Goal: Information Seeking & Learning: Understand process/instructions

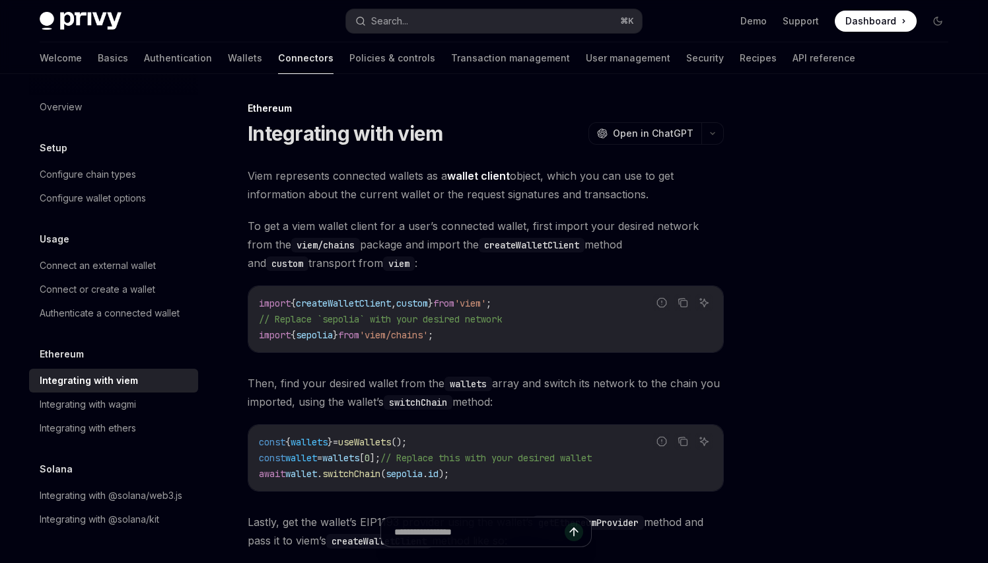
type textarea "*"
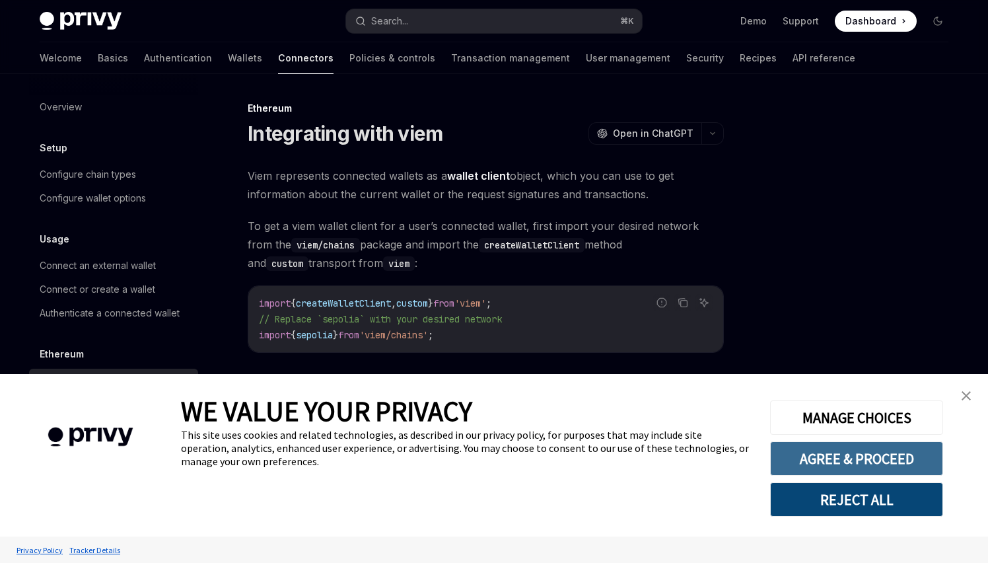
click at [844, 455] on button "AGREE & PROCEED" at bounding box center [856, 458] width 173 height 34
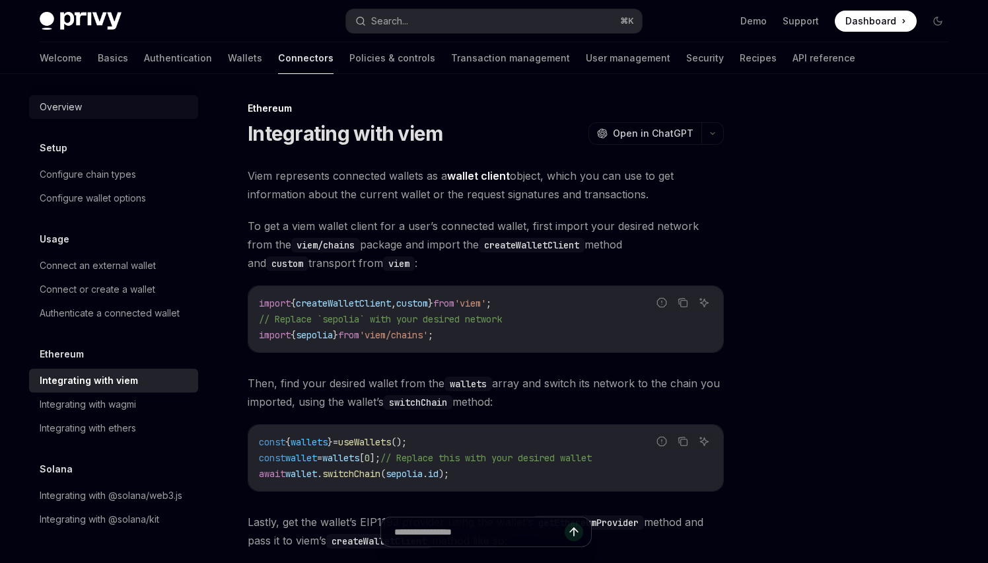
click at [70, 101] on div "Overview" at bounding box center [61, 107] width 42 height 16
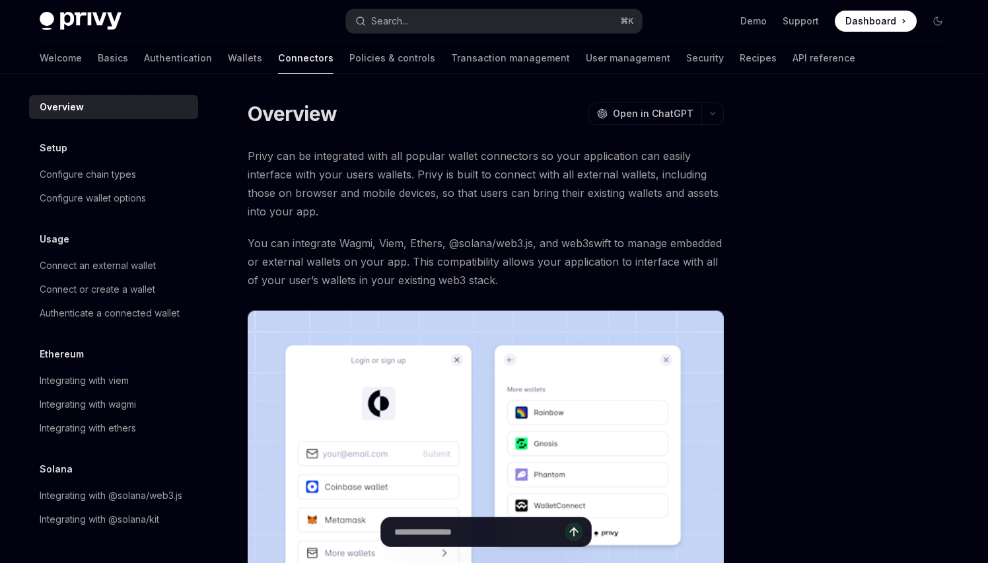
type textarea "*"
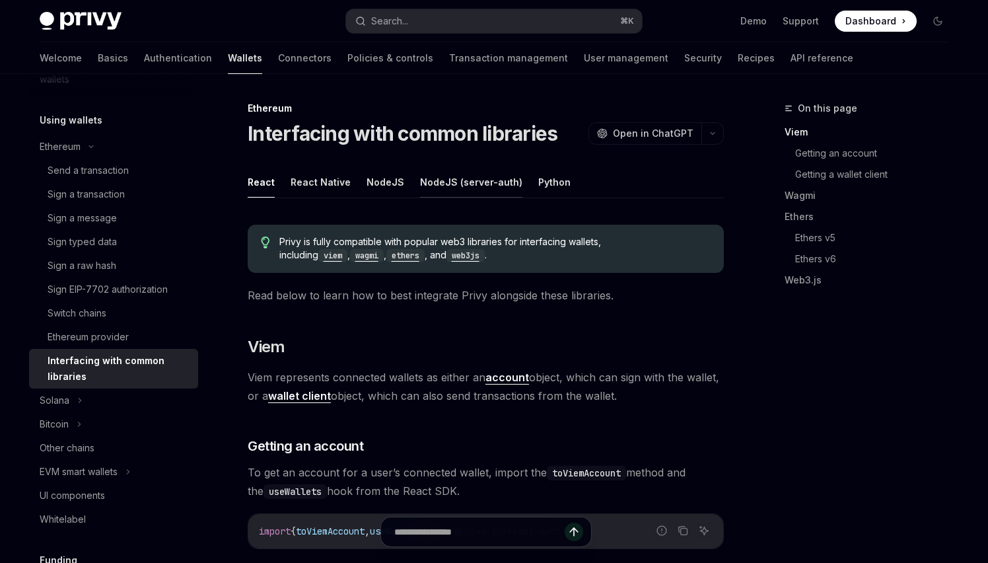
click at [456, 182] on button "NodeJS (server-auth)" at bounding box center [471, 181] width 102 height 31
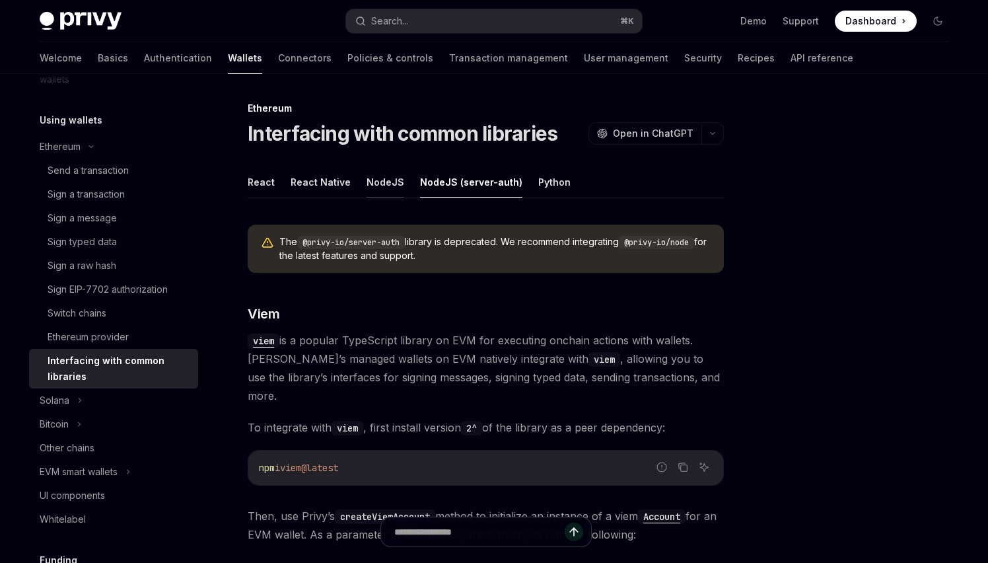
click at [390, 180] on button "NodeJS" at bounding box center [386, 181] width 38 height 31
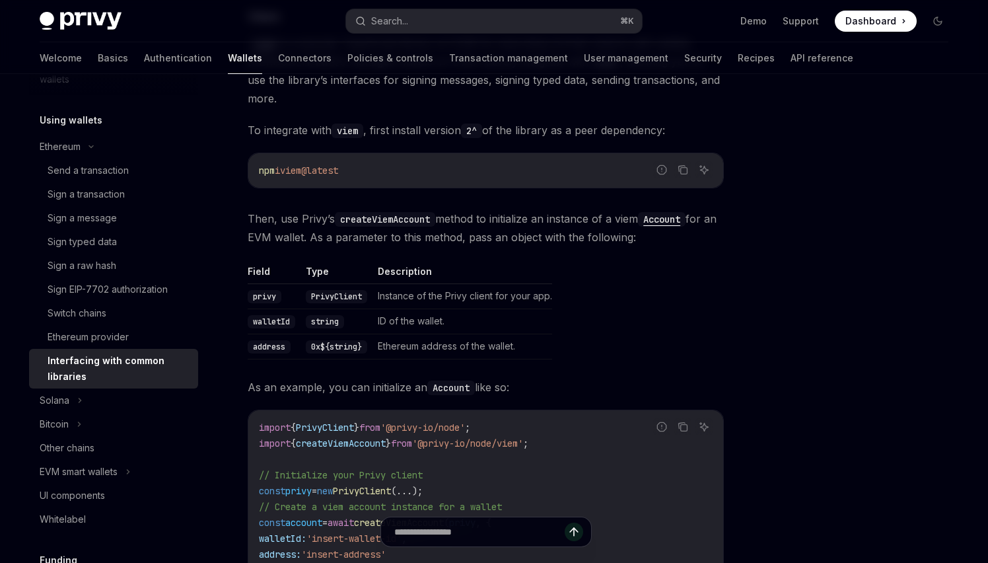
scroll to position [207, 0]
click at [276, 209] on span "Then, use Privy’s createViemAccount method to initialize an instance of a viem …" at bounding box center [486, 227] width 476 height 37
click at [319, 209] on span "Then, use Privy’s createViemAccount method to initialize an instance of a viem …" at bounding box center [486, 227] width 476 height 37
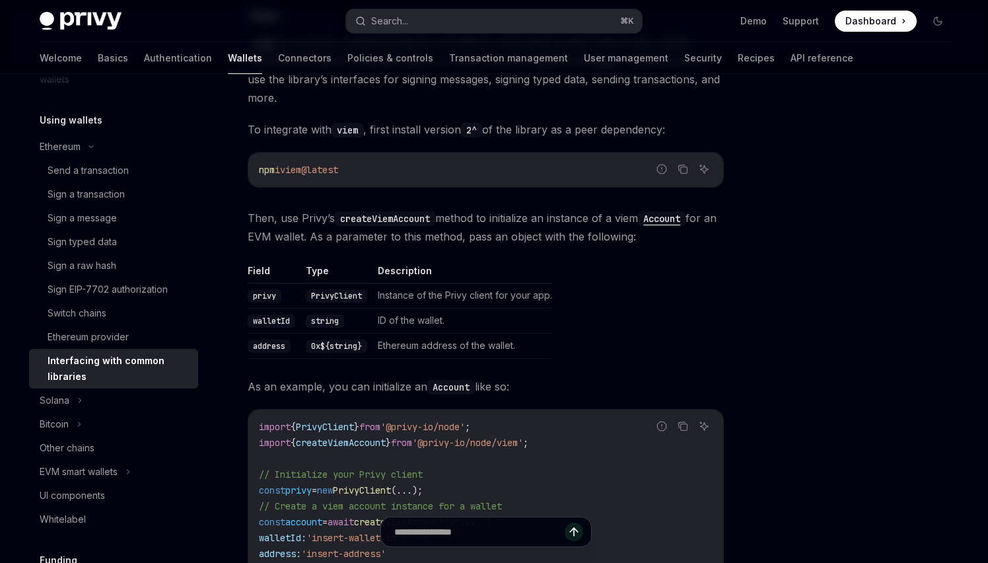
click at [349, 211] on code "createViemAccount" at bounding box center [385, 218] width 100 height 15
click at [360, 211] on code "createViemAccount" at bounding box center [385, 218] width 100 height 15
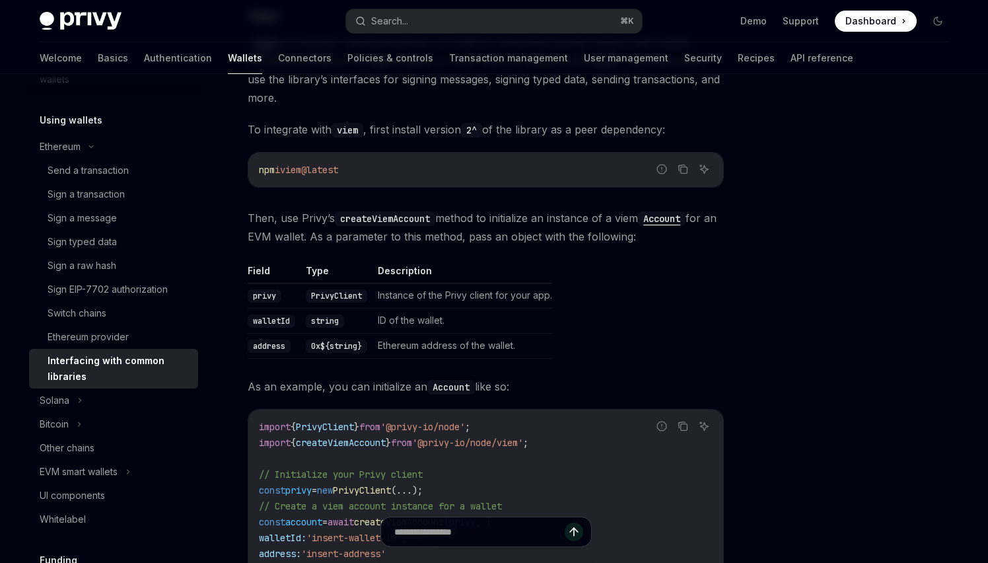
click at [360, 211] on code "createViemAccount" at bounding box center [385, 218] width 100 height 15
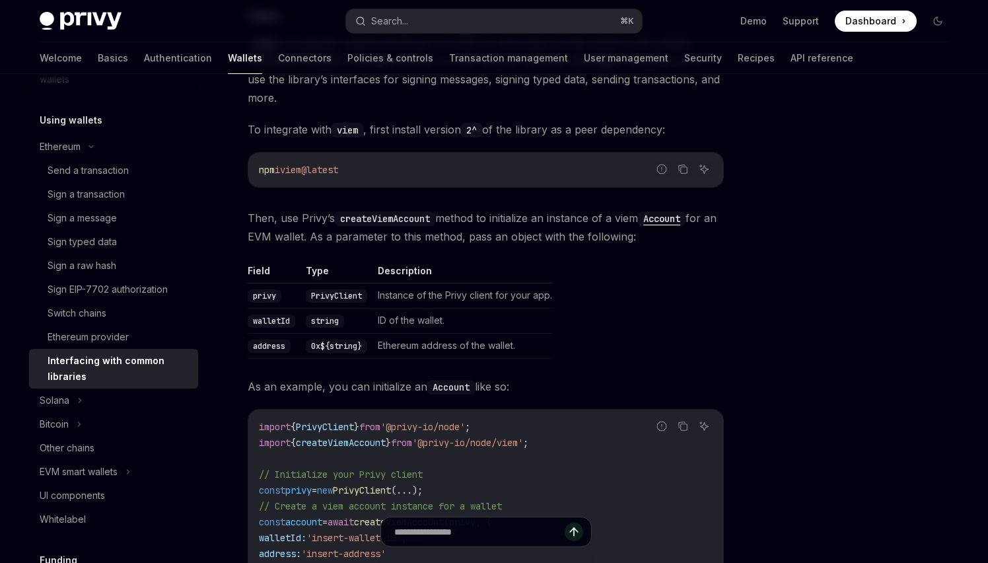
click at [361, 211] on code "createViemAccount" at bounding box center [385, 218] width 100 height 15
click at [366, 211] on code "createViemAccount" at bounding box center [385, 218] width 100 height 15
click at [454, 209] on span "Then, use Privy’s createViemAccount method to initialize an instance of a viem …" at bounding box center [486, 227] width 476 height 37
click at [466, 209] on span "Then, use Privy’s createViemAccount method to initialize an instance of a viem …" at bounding box center [486, 227] width 476 height 37
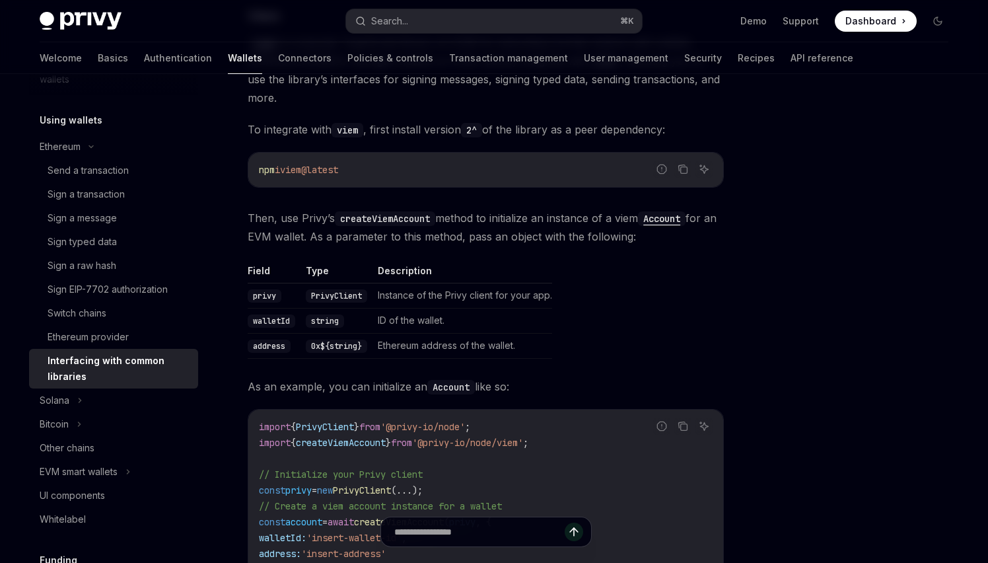
click at [504, 209] on span "Then, use Privy’s createViemAccount method to initialize an instance of a viem …" at bounding box center [486, 227] width 476 height 37
click at [519, 209] on span "Then, use Privy’s createViemAccount method to initialize an instance of a viem …" at bounding box center [486, 227] width 476 height 37
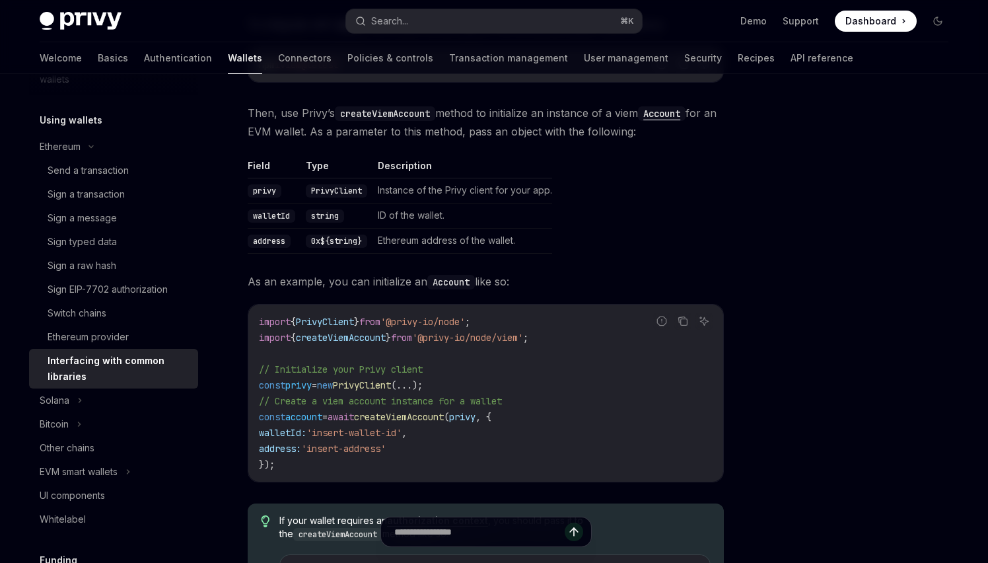
scroll to position [321, 0]
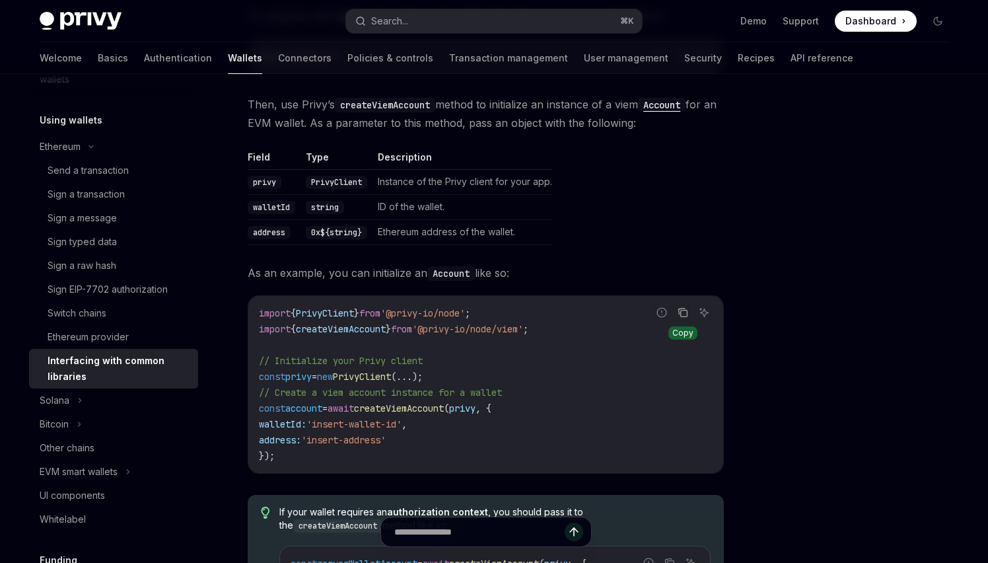
click at [678, 307] on icon "Copy the contents from the code block" at bounding box center [683, 312] width 11 height 11
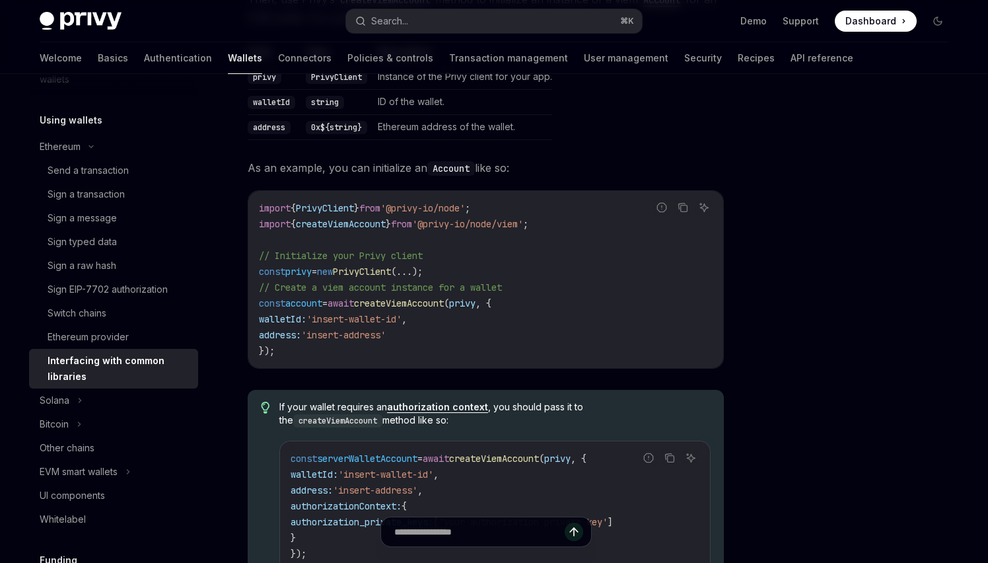
scroll to position [430, 0]
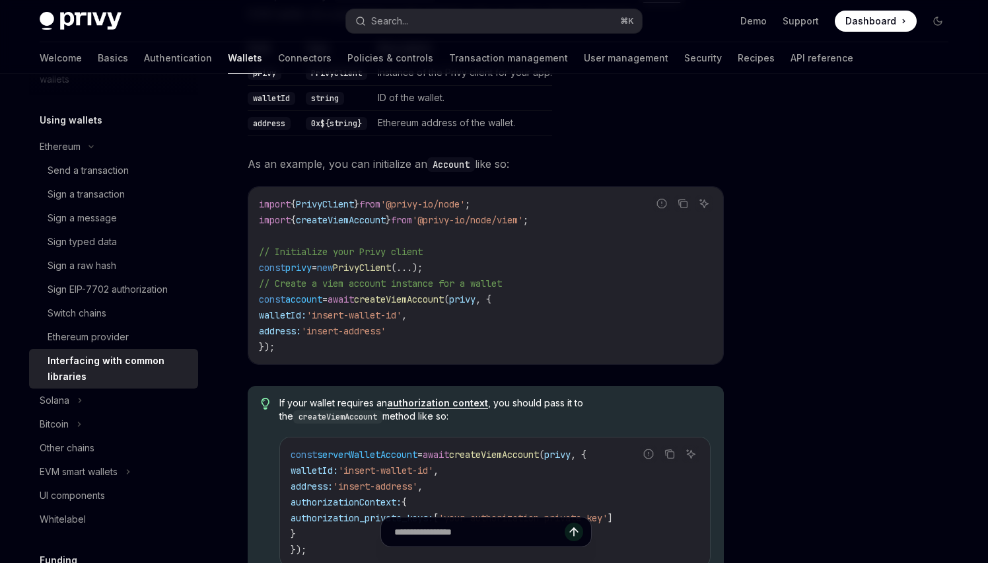
click at [451, 397] on link "authorization context" at bounding box center [437, 403] width 101 height 12
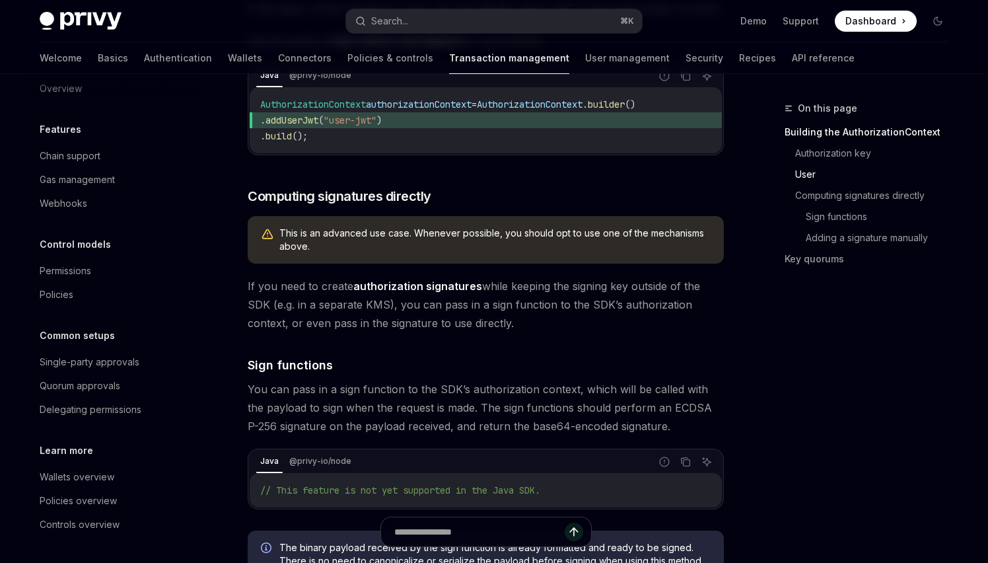
scroll to position [662, 0]
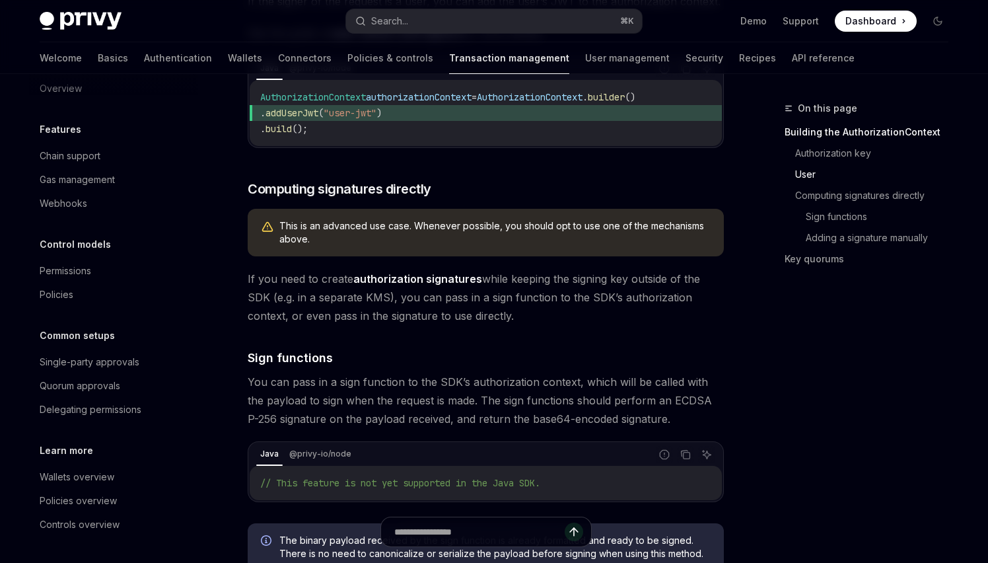
type textarea "*"
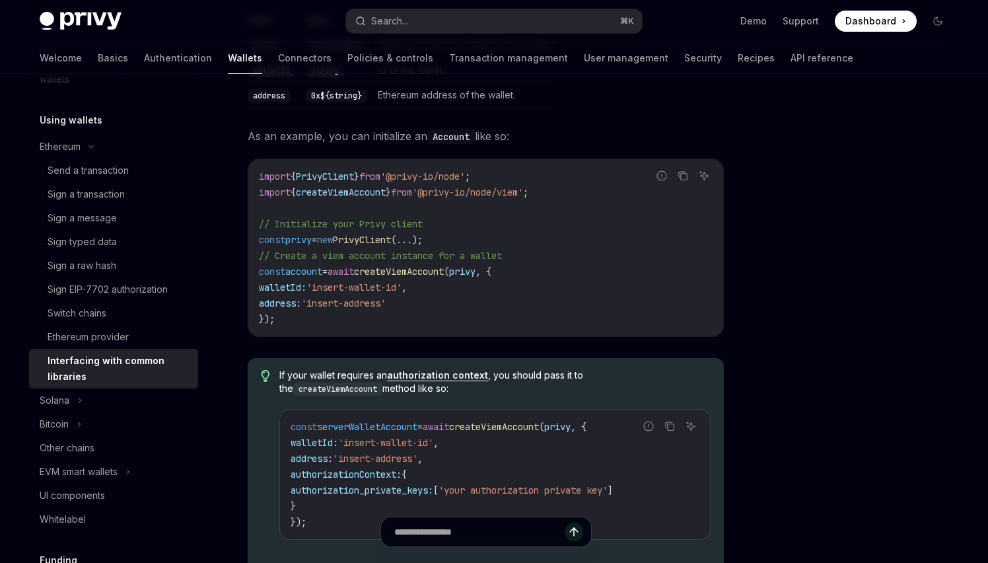
scroll to position [457, 0]
click at [412, 235] on span "..." at bounding box center [404, 241] width 16 height 12
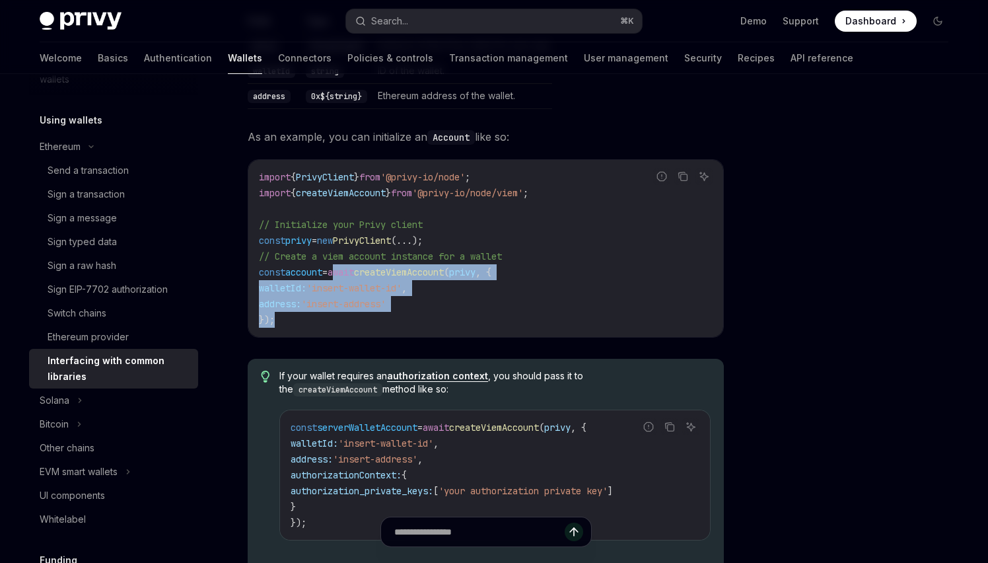
drag, startPoint x: 338, startPoint y: 305, endPoint x: 349, endPoint y: 256, distance: 50.2
click at [349, 256] on code "import { PrivyClient } from '@privy-io/node' ; import { createViemAccount } fro…" at bounding box center [486, 248] width 454 height 159
copy code "await createViemAccount ( privy , { walletId: 'insert-wallet-id' , address: 'in…"
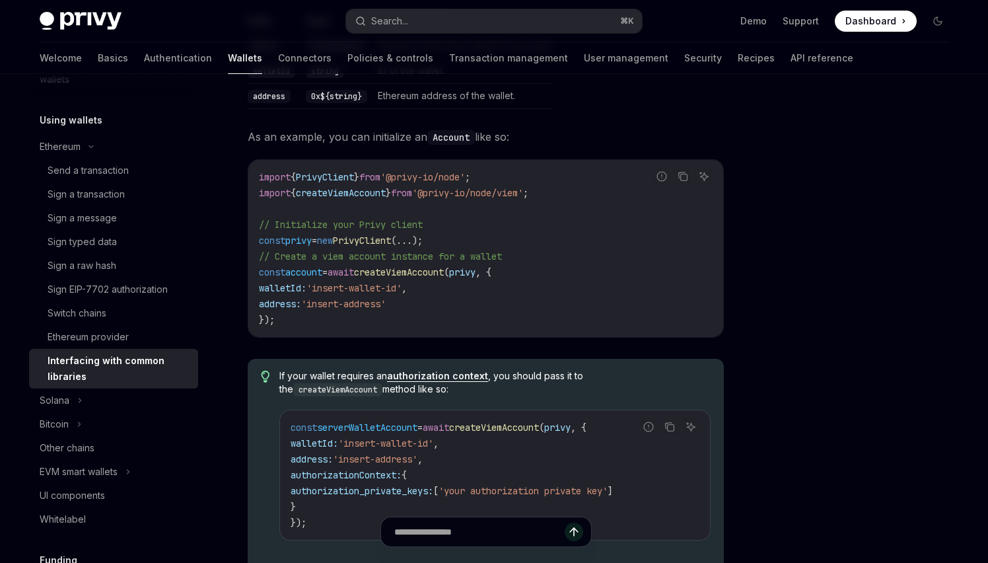
click at [523, 187] on span "'@privy-io/node/viem'" at bounding box center [467, 193] width 111 height 12
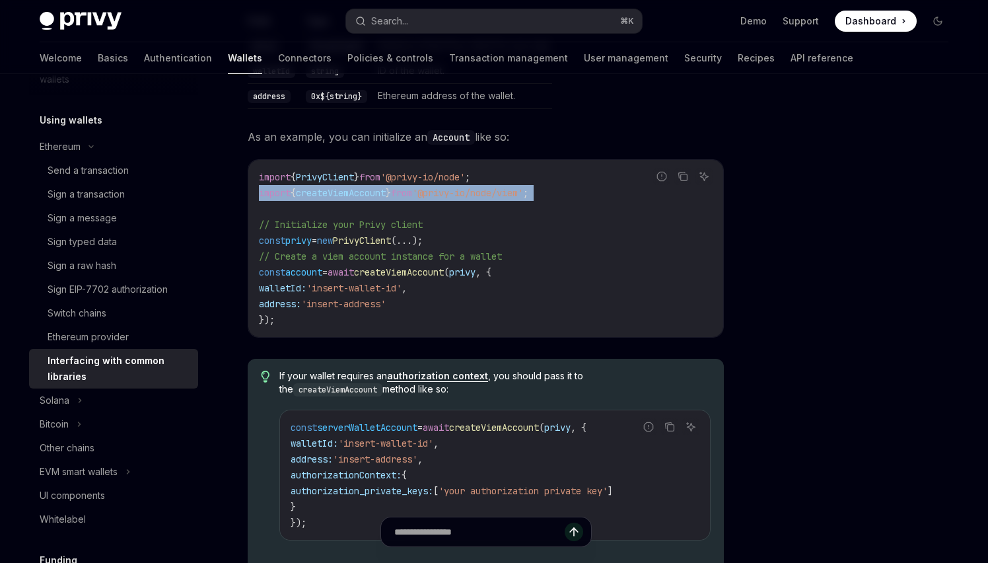
click at [523, 187] on span "'@privy-io/node/viem'" at bounding box center [467, 193] width 111 height 12
copy code "import { createViemAccount } from '@privy-io/node/viem' ;"
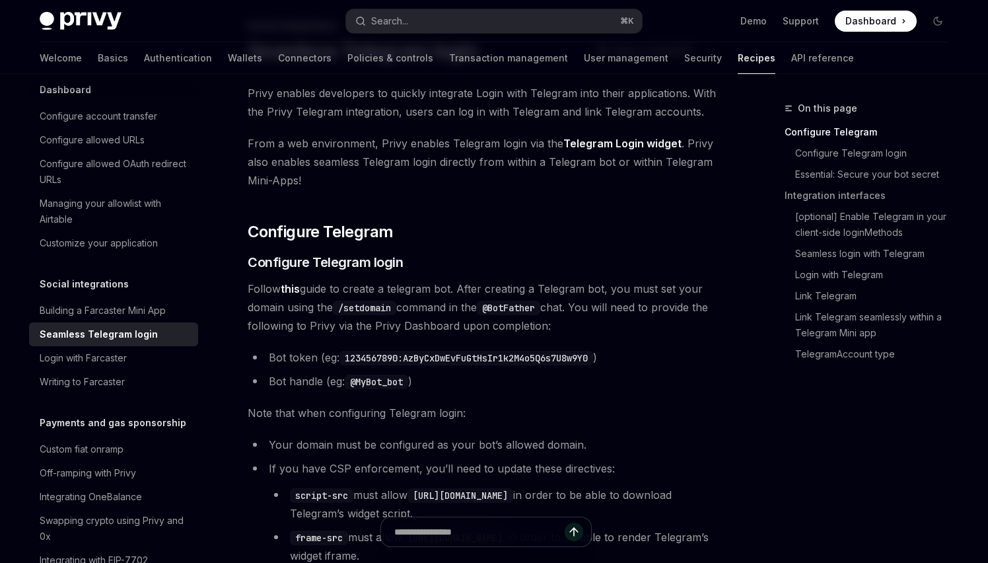
scroll to position [87, 0]
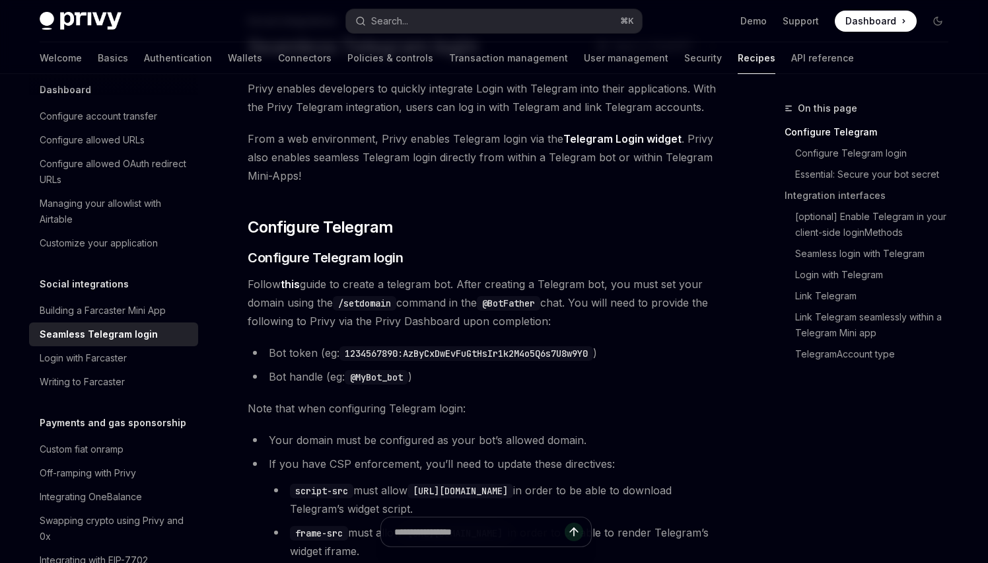
click at [308, 282] on span "Follow this guide to create a telegram bot. After creating a Telegram bot, you …" at bounding box center [486, 302] width 476 height 55
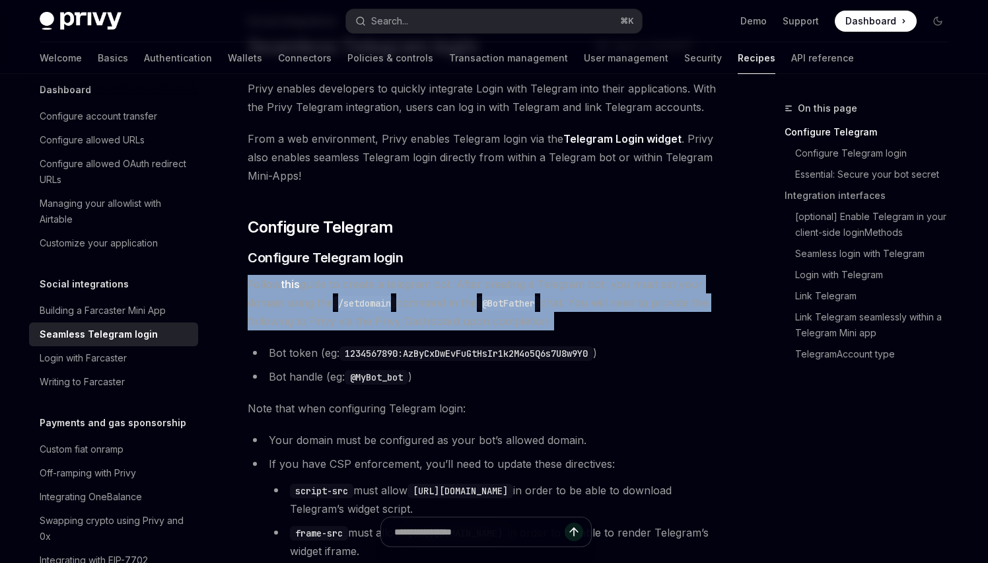
click at [308, 282] on span "Follow this guide to create a telegram bot. After creating a Telegram bot, you …" at bounding box center [486, 302] width 476 height 55
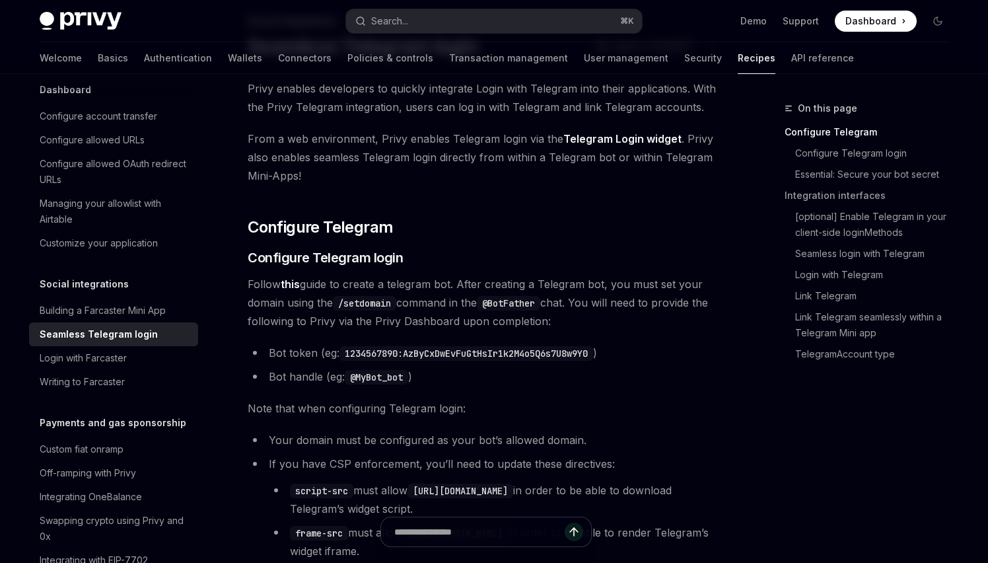
click at [343, 283] on span "Follow this guide to create a telegram bot. After creating a Telegram bot, you …" at bounding box center [486, 302] width 476 height 55
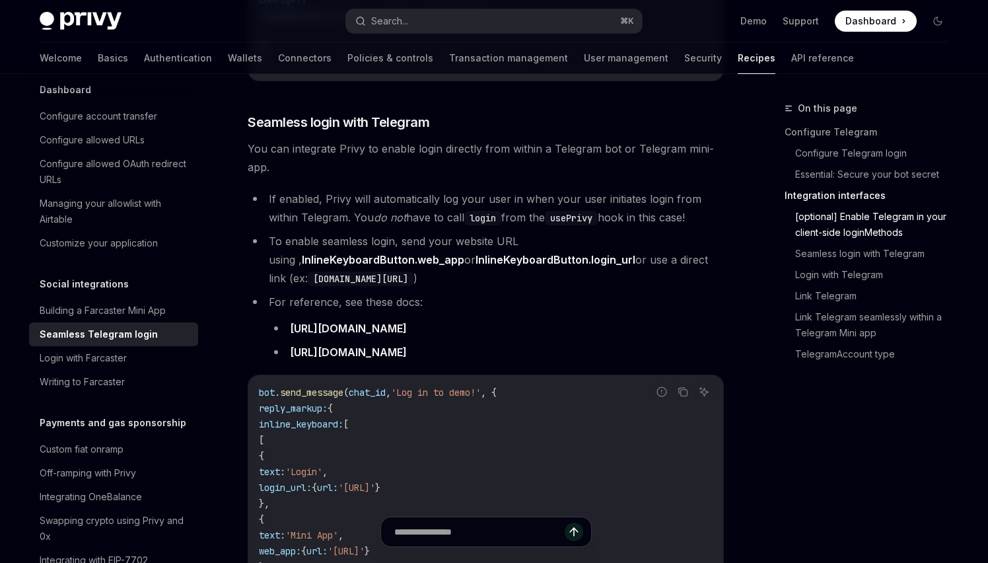
scroll to position [1202, 0]
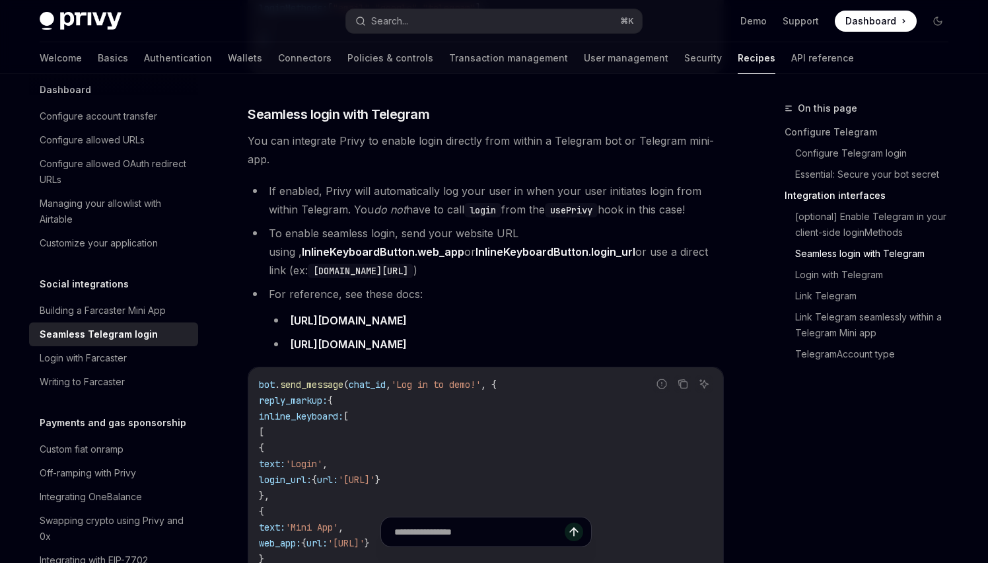
click at [410, 116] on div "Privy enables developers to quickly integrate Login with Telegram into their ap…" at bounding box center [486, 262] width 476 height 2594
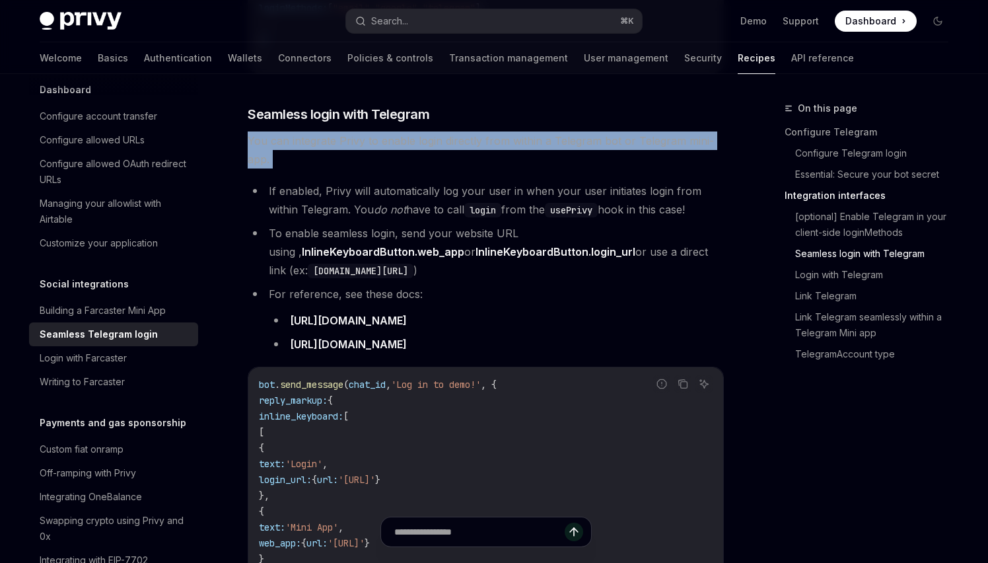
click at [410, 116] on div "Privy enables developers to quickly integrate Login with Telegram into their ap…" at bounding box center [486, 262] width 476 height 2594
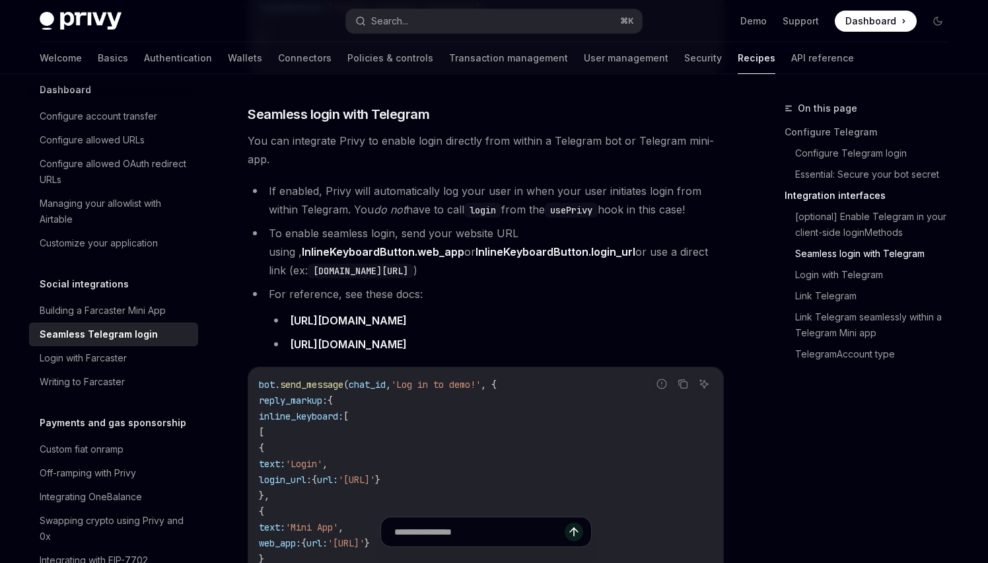
click at [422, 131] on span "You can integrate Privy to enable login directly from within a Telegram bot or …" at bounding box center [486, 149] width 476 height 37
click at [330, 182] on li "If enabled, Privy will automatically log your user in when your user initiates …" at bounding box center [486, 200] width 476 height 37
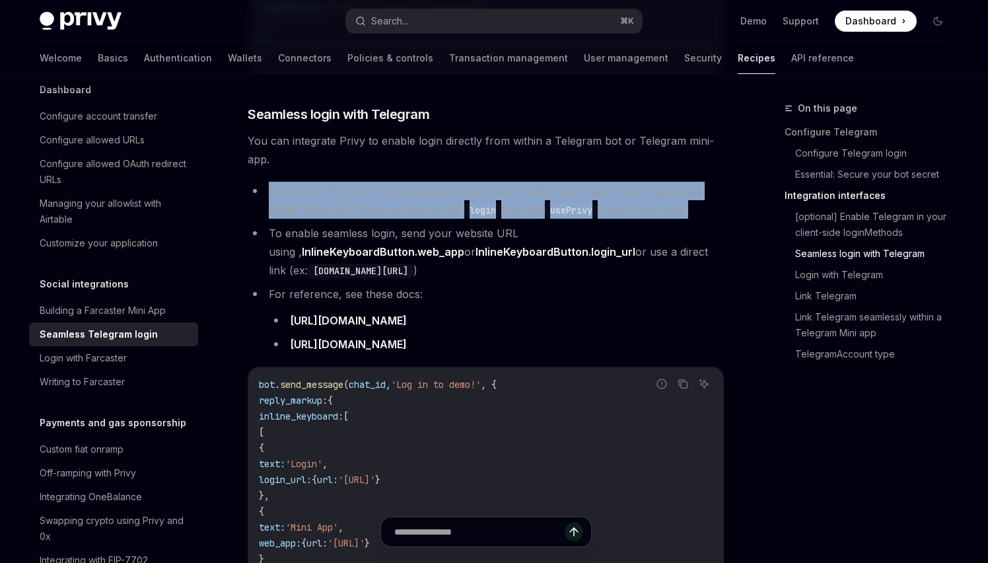
click at [330, 182] on li "If enabled, Privy will automatically log your user in when your user initiates …" at bounding box center [486, 200] width 476 height 37
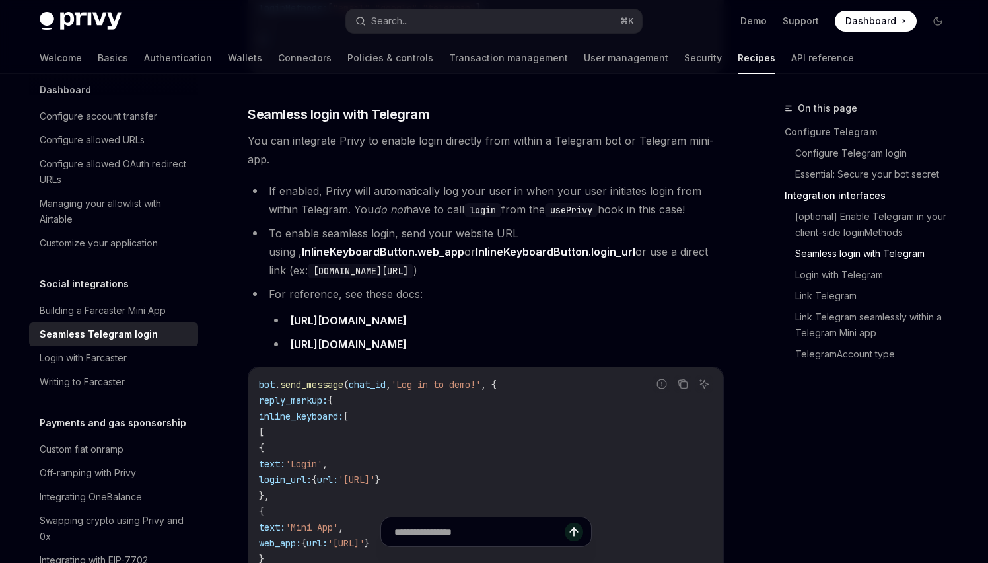
click at [349, 182] on li "If enabled, Privy will automatically log your user in when your user initiates …" at bounding box center [486, 200] width 476 height 37
drag, startPoint x: 267, startPoint y: 173, endPoint x: 707, endPoint y: 194, distance: 440.4
click at [707, 194] on li "If enabled, Privy will automatically log your user in when your user initiates …" at bounding box center [486, 200] width 476 height 37
drag, startPoint x: 707, startPoint y: 195, endPoint x: 273, endPoint y: 171, distance: 434.0
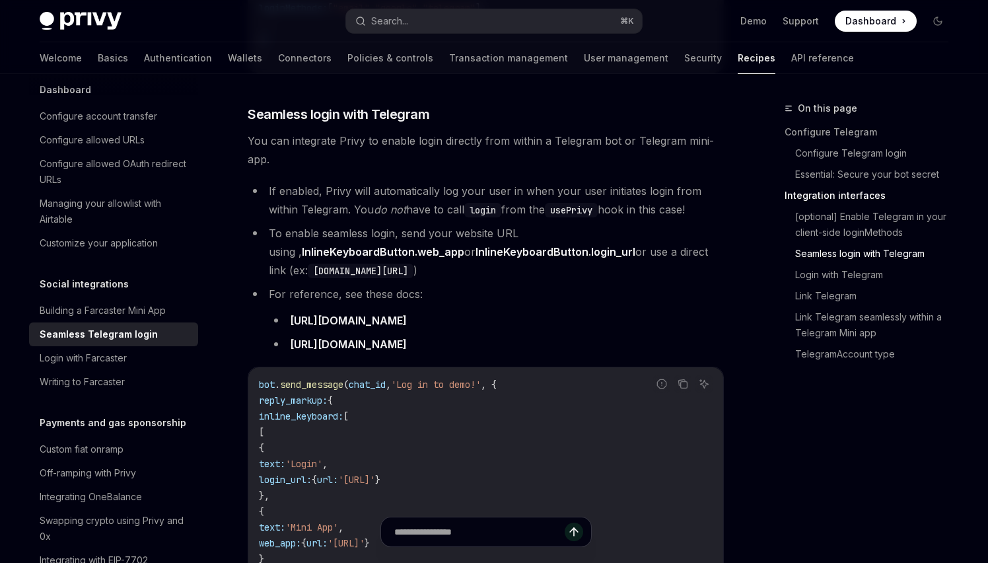
click at [273, 182] on li "If enabled, Privy will automatically log your user in when your user initiates …" at bounding box center [486, 200] width 476 height 37
click at [290, 182] on li "If enabled, Privy will automatically log your user in when your user initiates …" at bounding box center [486, 200] width 476 height 37
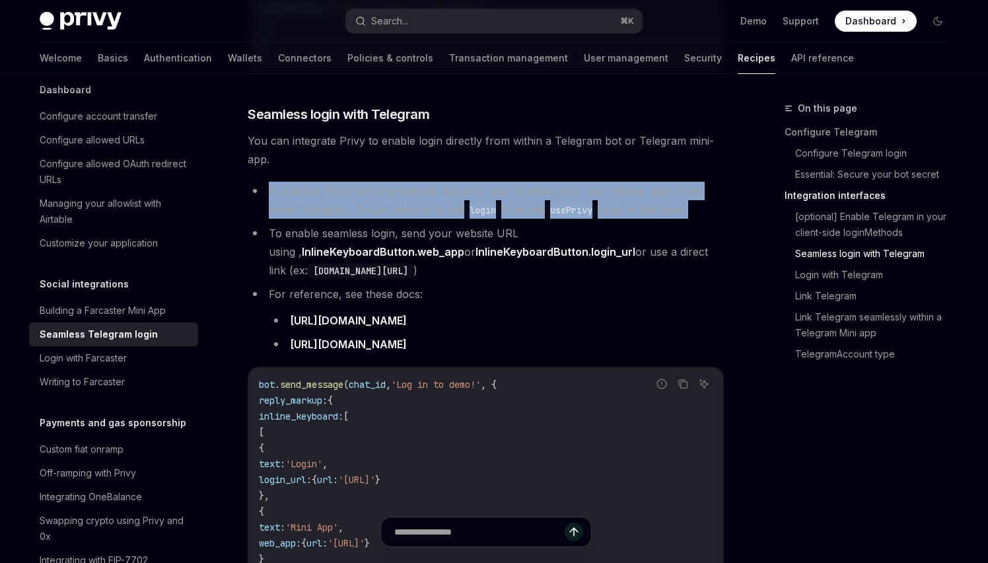
click at [290, 182] on li "If enabled, Privy will automatically log your user in when your user initiates …" at bounding box center [486, 200] width 476 height 37
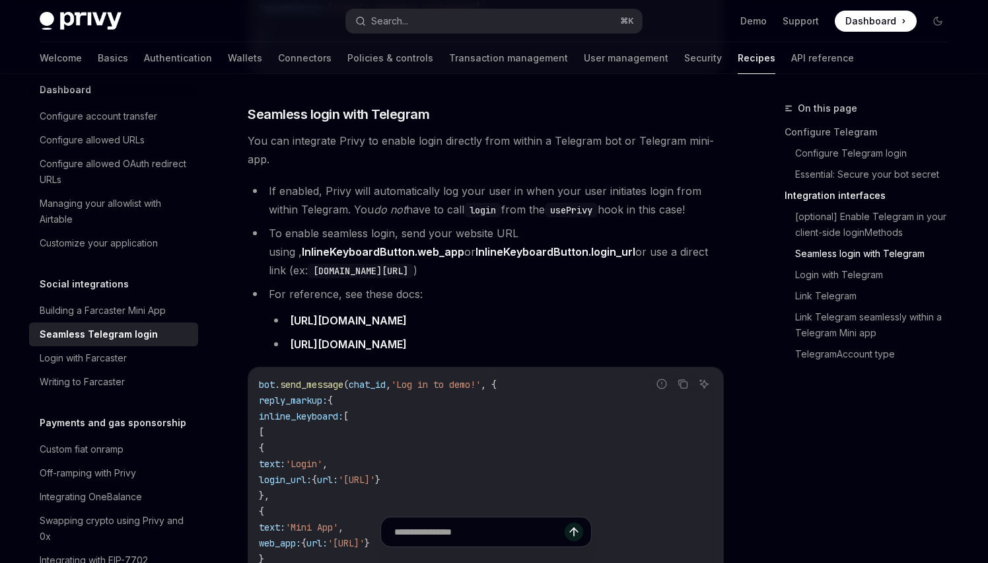
click at [304, 182] on li "If enabled, Privy will automatically log your user in when your user initiates …" at bounding box center [486, 200] width 476 height 37
drag, startPoint x: 262, startPoint y: 171, endPoint x: 723, endPoint y: 190, distance: 460.8
click at [723, 190] on li "If enabled, Privy will automatically log your user in when your user initiates …" at bounding box center [486, 200] width 476 height 37
click at [637, 261] on li "To enable seamless login, send your website URL using , InlineKeyboardButton.we…" at bounding box center [486, 251] width 476 height 55
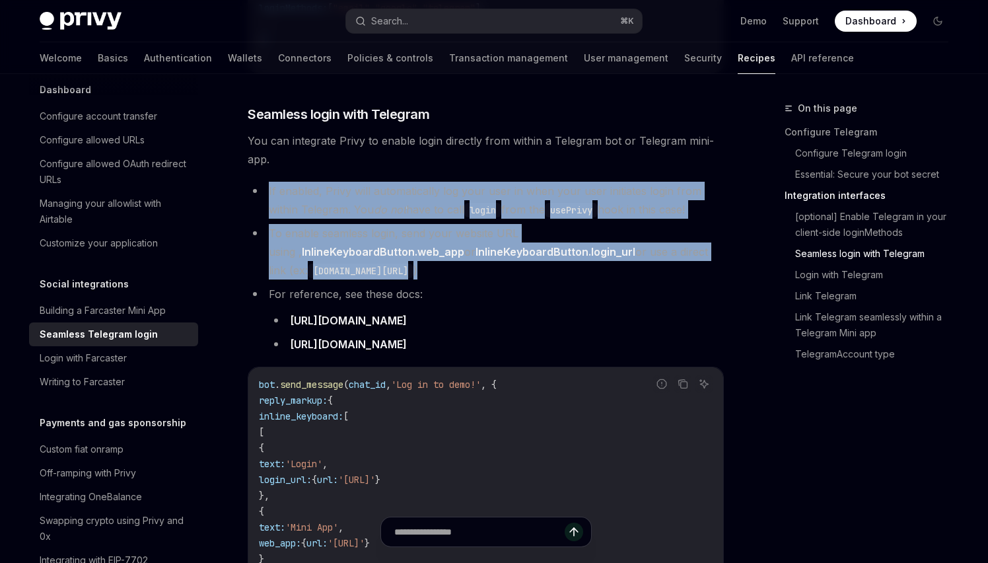
drag, startPoint x: 658, startPoint y: 262, endPoint x: 262, endPoint y: 176, distance: 405.5
click at [262, 182] on ul "If enabled, Privy will automatically log your user in when your user initiates …" at bounding box center [486, 268] width 476 height 172
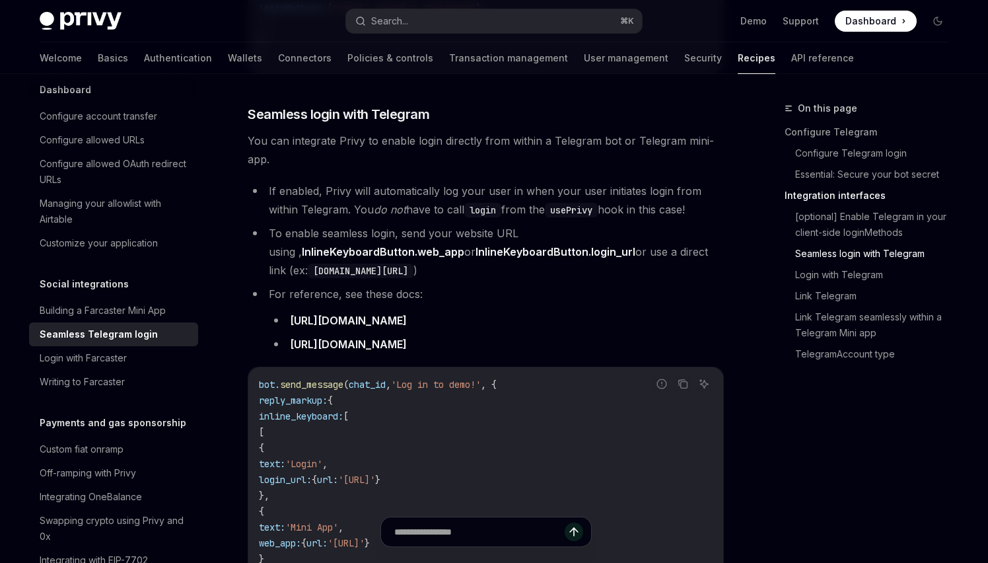
click at [343, 205] on ul "If enabled, Privy will automatically log your user in when your user initiates …" at bounding box center [486, 268] width 476 height 172
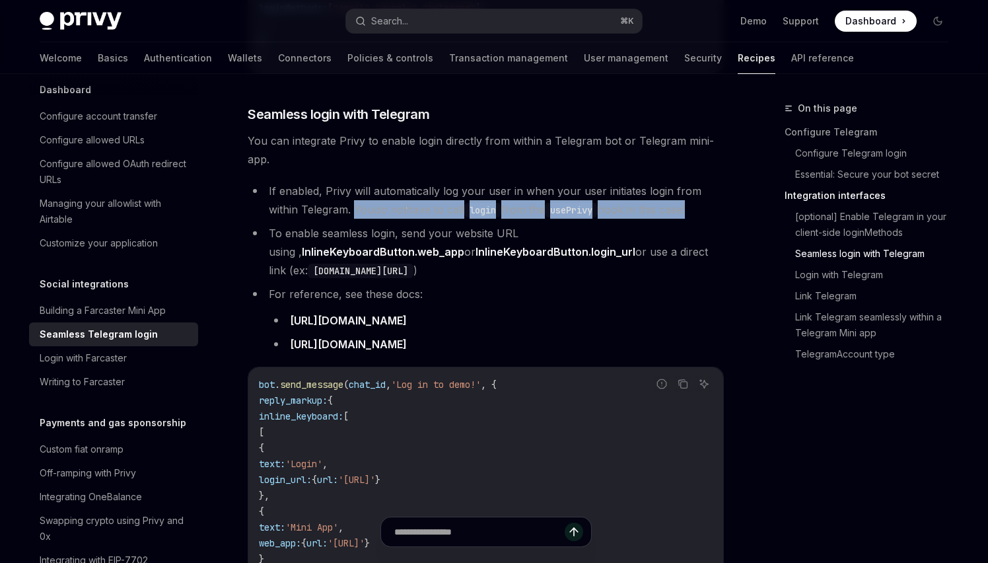
drag, startPoint x: 354, startPoint y: 192, endPoint x: 699, endPoint y: 199, distance: 344.9
click at [699, 199] on li "If enabled, Privy will automatically log your user in when your user initiates …" at bounding box center [486, 200] width 476 height 37
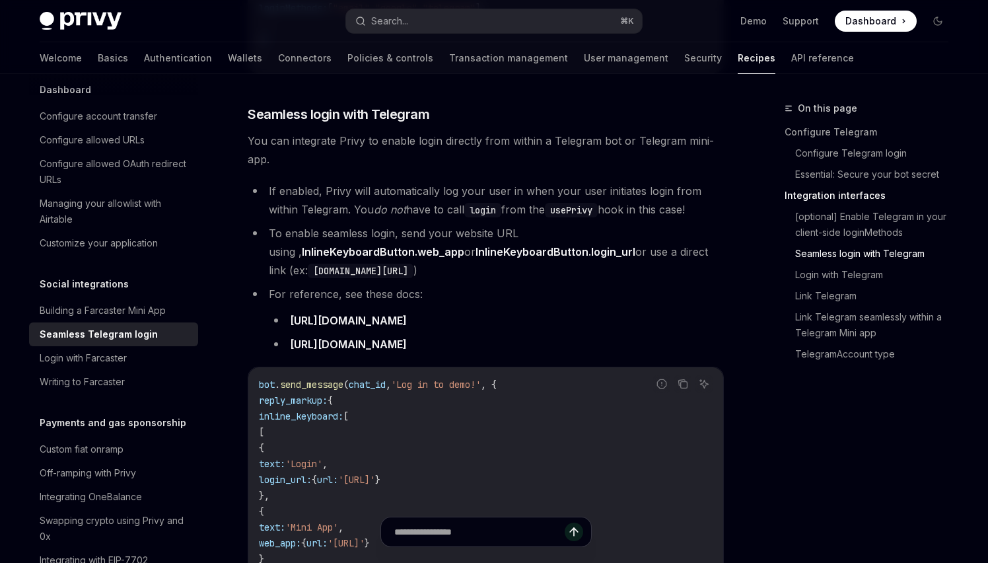
click at [712, 199] on li "If enabled, Privy will automatically log your user in when your user initiates …" at bounding box center [486, 200] width 476 height 37
click at [581, 203] on code "usePrivy" at bounding box center [571, 210] width 53 height 15
click at [495, 203] on code "login" at bounding box center [482, 210] width 37 height 15
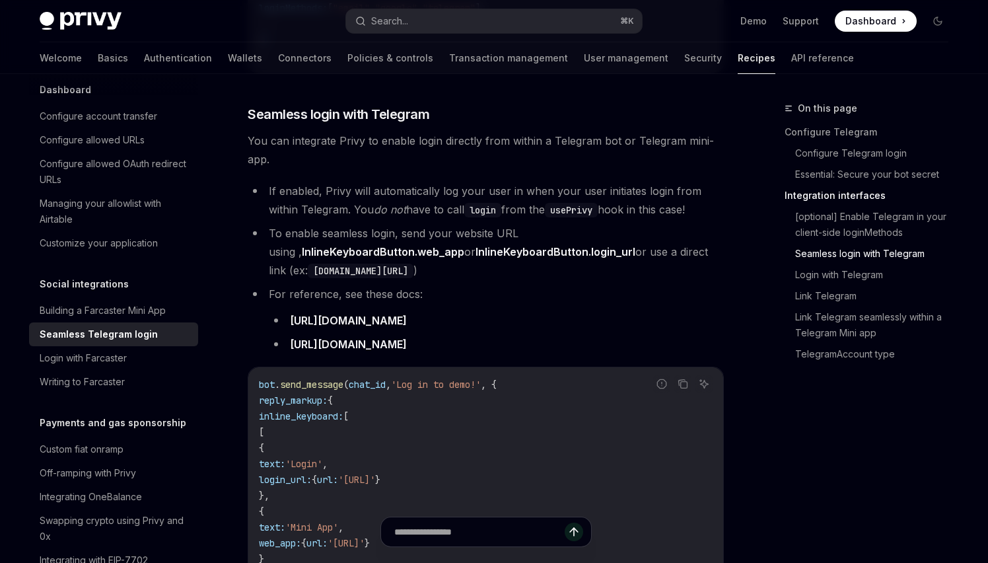
click at [582, 203] on code "usePrivy" at bounding box center [571, 210] width 53 height 15
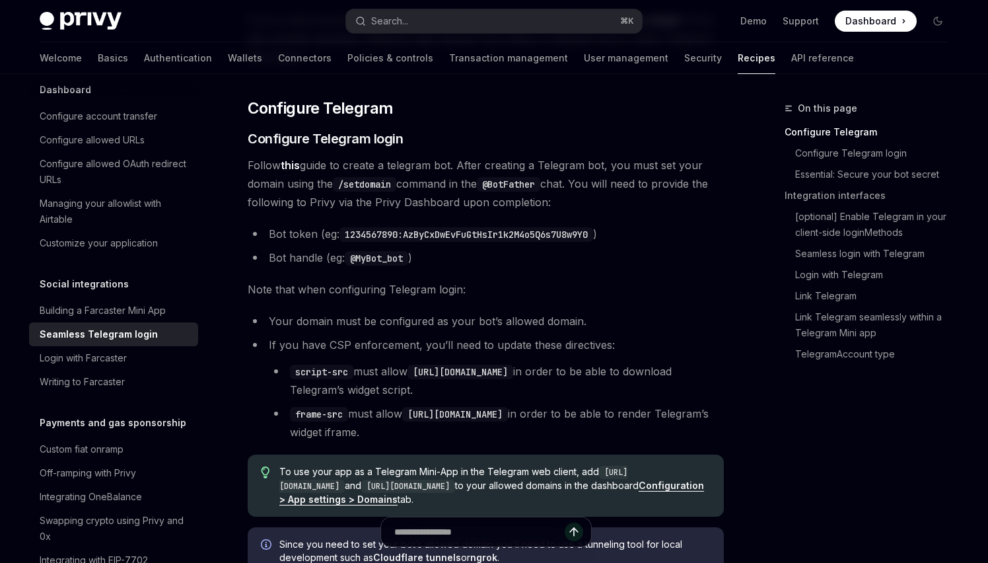
scroll to position [130, 0]
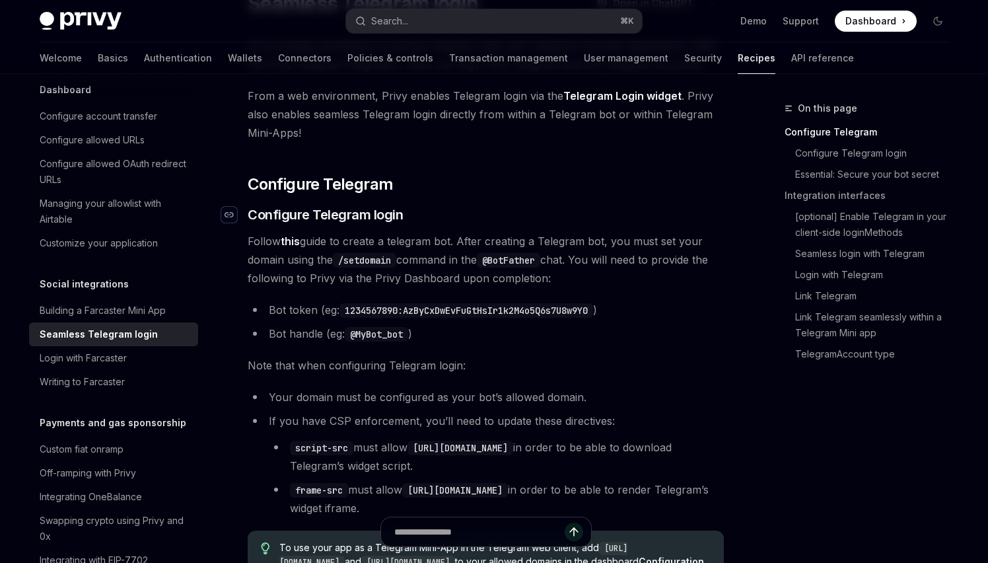
click at [235, 213] on div "Navigate to header" at bounding box center [229, 215] width 16 height 16
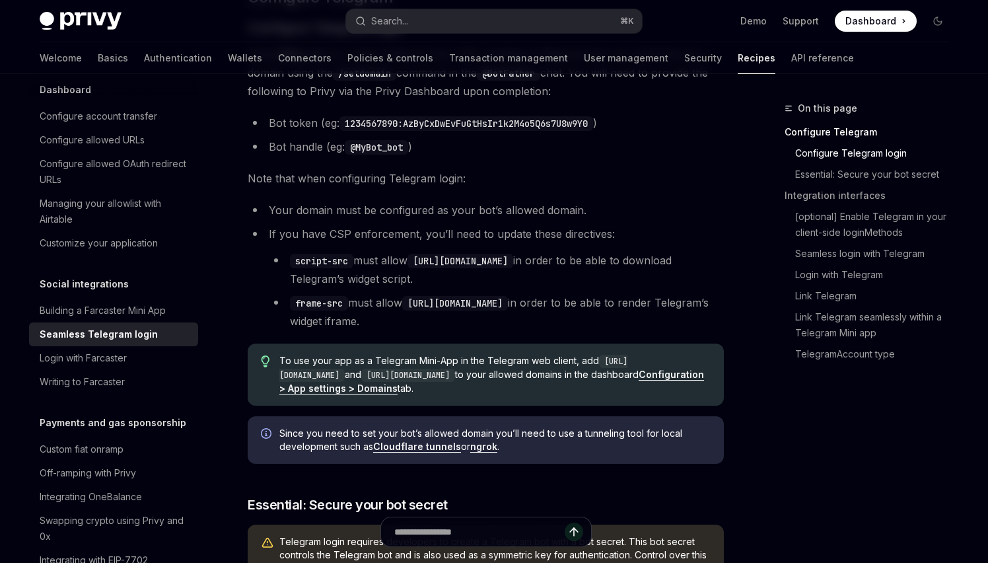
scroll to position [318, 0]
drag, startPoint x: 262, startPoint y: 235, endPoint x: 481, endPoint y: 314, distance: 232.3
click at [481, 314] on li "If you have CSP enforcement, you’ll need to update these directives: script-src…" at bounding box center [486, 276] width 476 height 106
copy li "If you have CSP enforcement, you’ll need to update these directives: script-src…"
click at [471, 325] on li "frame-src must allow https://oauth.telegram.org in order to be able to render T…" at bounding box center [496, 310] width 455 height 37
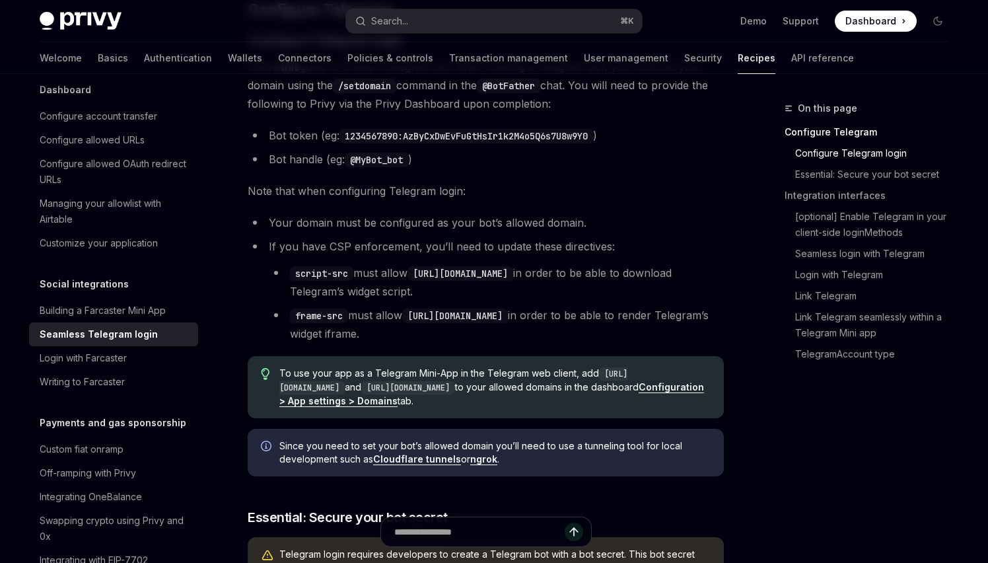
scroll to position [281, 0]
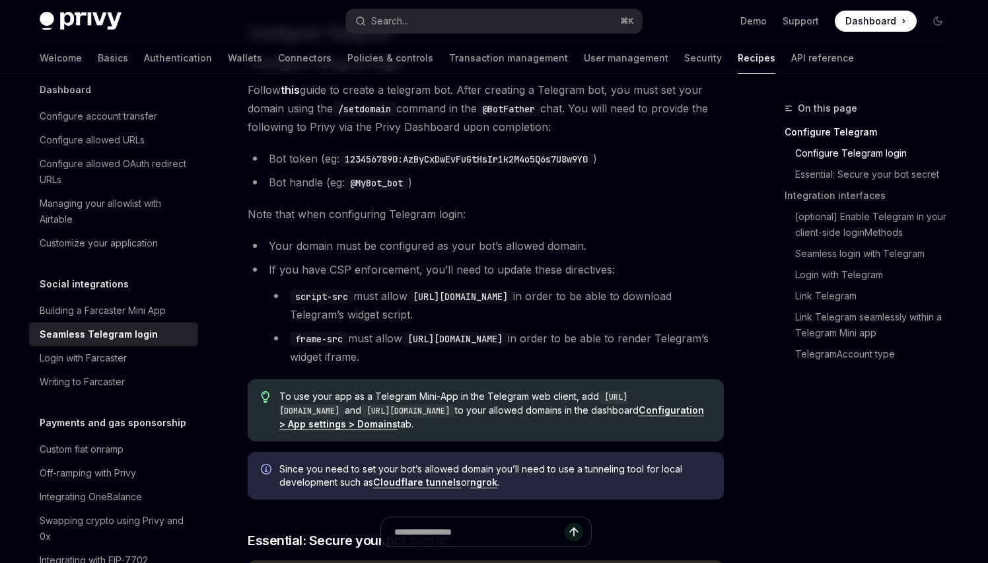
drag, startPoint x: 454, startPoint y: 353, endPoint x: 259, endPoint y: 260, distance: 216.9
click at [259, 260] on ul "Your domain must be configured as your bot’s allowed domain. If you have CSP en…" at bounding box center [486, 300] width 476 height 129
copy li "If you have CSP enforcement, you’ll need to update these directives: script-src…"
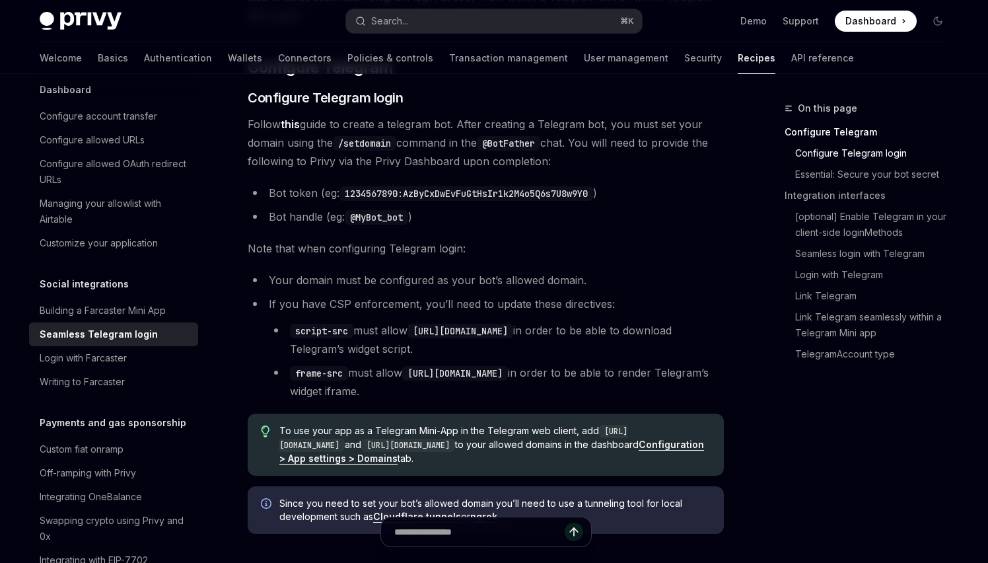
click at [250, 302] on li "If you have CSP enforcement, you’ll need to update these directives: script-src…" at bounding box center [486, 348] width 476 height 106
click at [447, 459] on link "Configuration > App settings > Domains" at bounding box center [491, 452] width 425 height 26
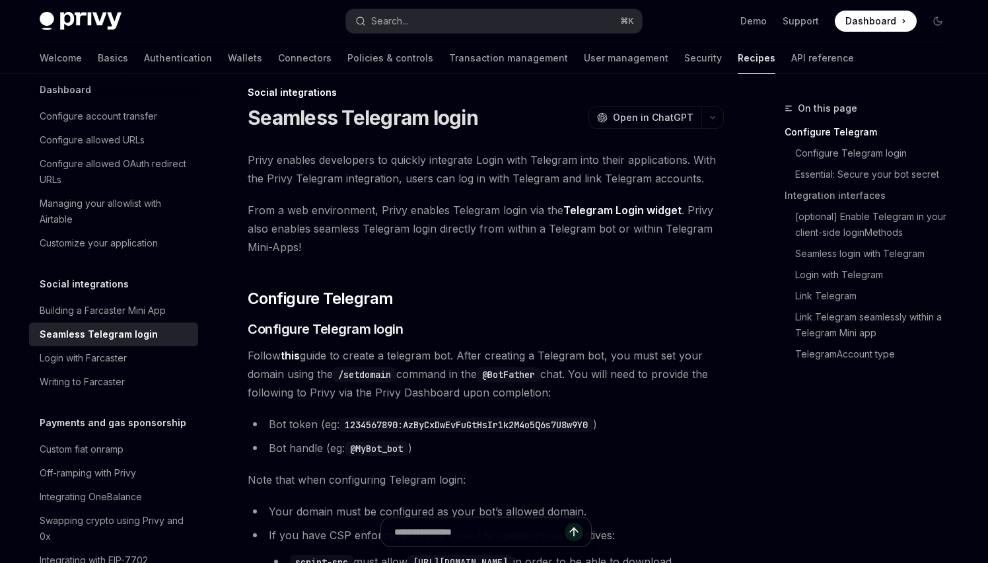
scroll to position [21, 0]
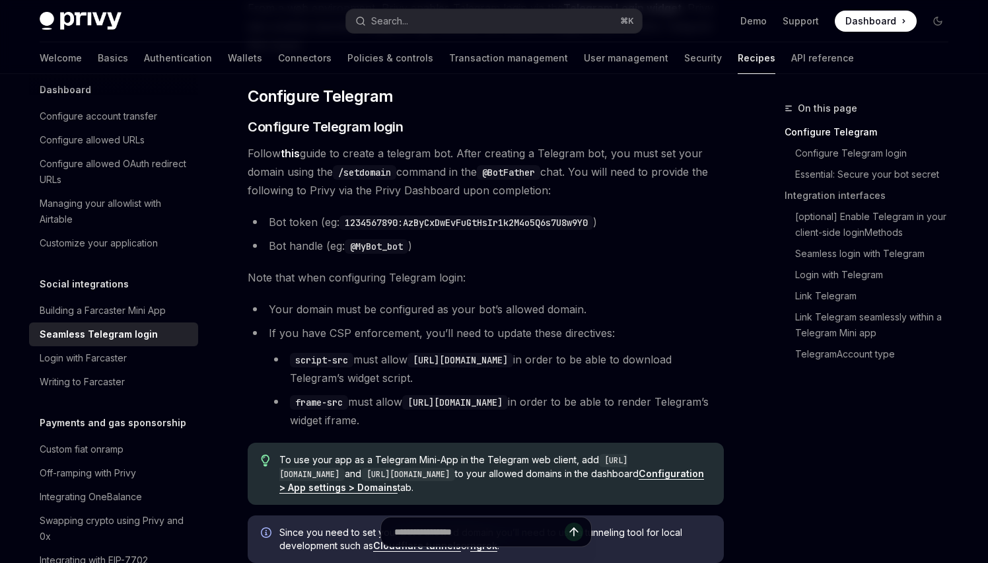
scroll to position [215, 0]
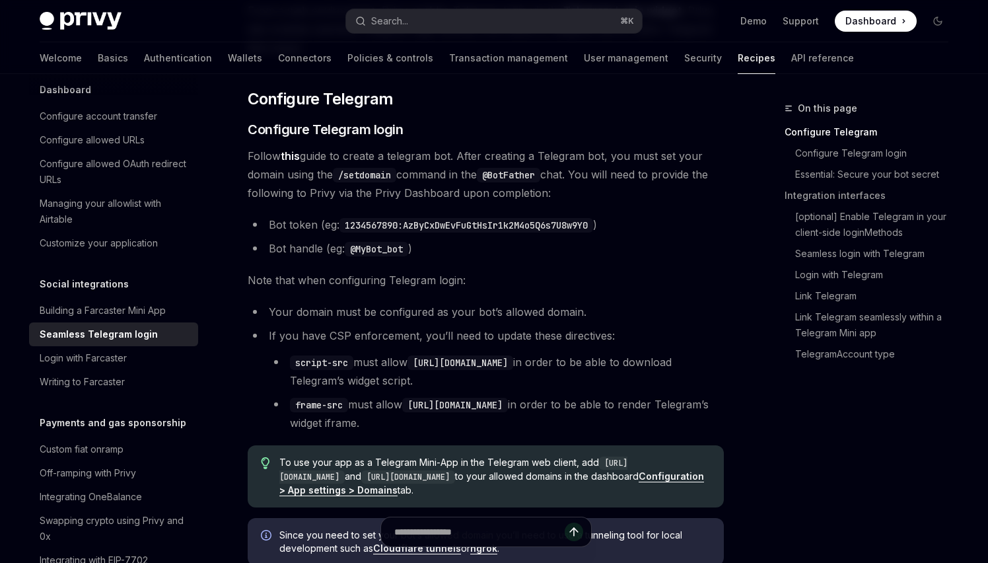
click at [451, 312] on li "Your domain must be configured as your bot’s allowed domain." at bounding box center [486, 312] width 476 height 18
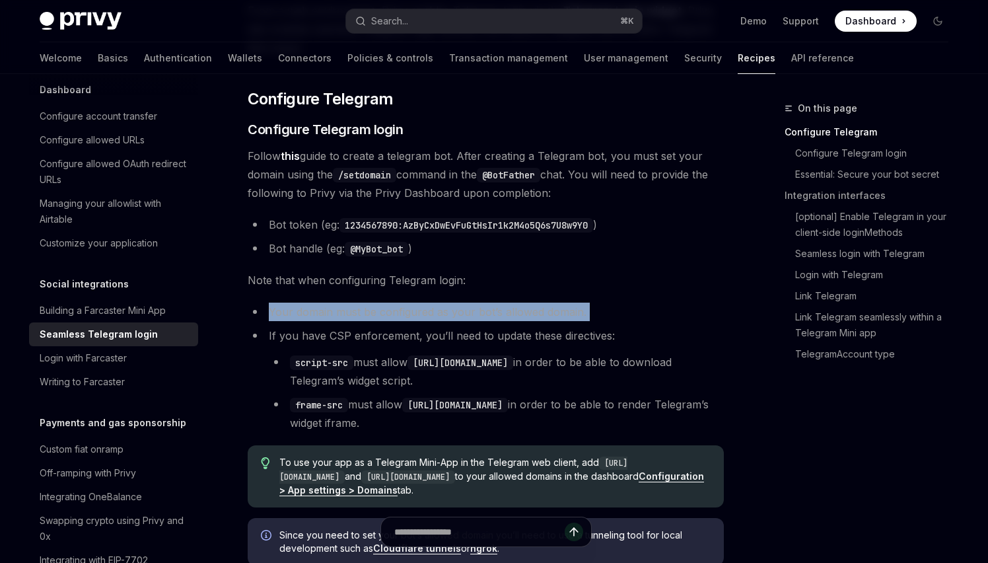
click at [451, 312] on li "Your domain must be configured as your bot’s allowed domain." at bounding box center [486, 312] width 476 height 18
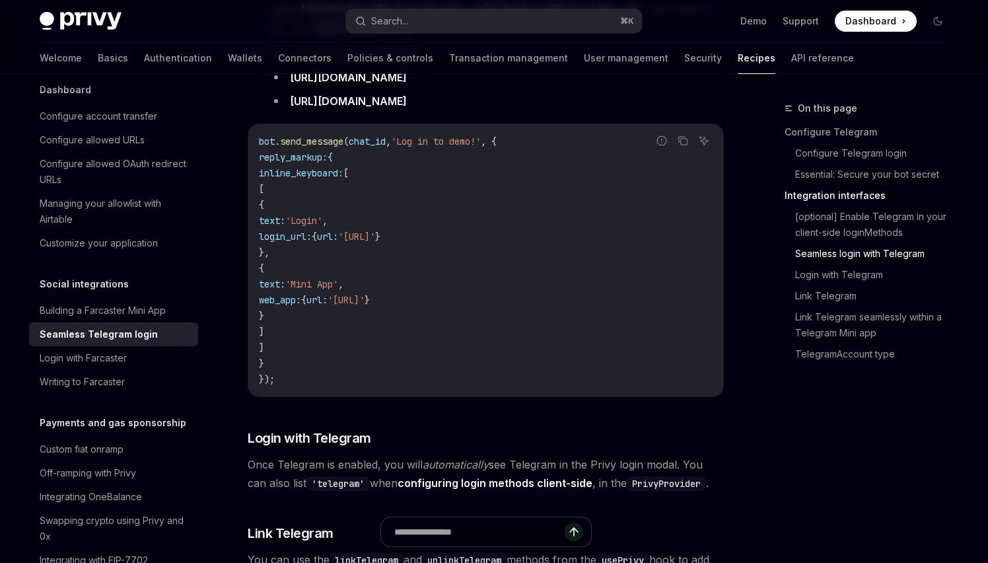
scroll to position [1447, 0]
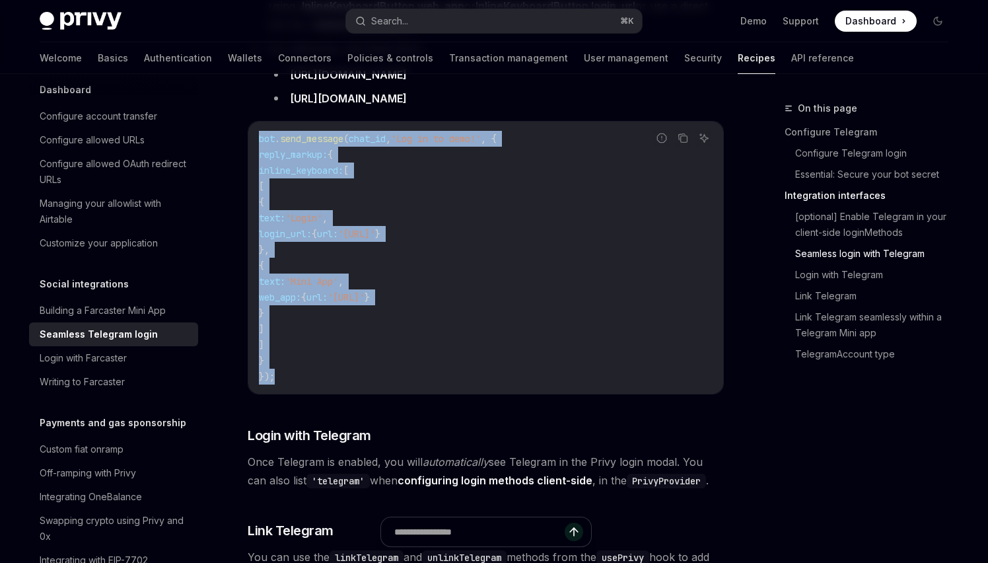
drag, startPoint x: 326, startPoint y: 367, endPoint x: 258, endPoint y: 120, distance: 257.1
click at [258, 122] on div "bot . send_message ( chat_id , 'Log in to demo!' , { reply_markup: { inline_key…" at bounding box center [485, 258] width 475 height 272
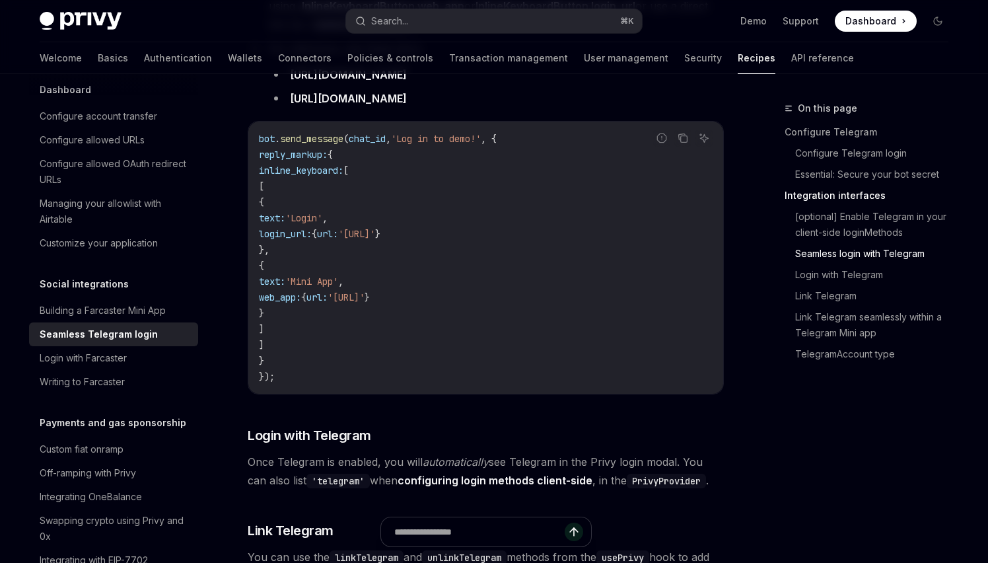
click at [307, 291] on span "{" at bounding box center [303, 297] width 5 height 12
drag, startPoint x: 316, startPoint y: 326, endPoint x: 251, endPoint y: 170, distance: 169.4
click at [251, 170] on div "bot . send_message ( chat_id , 'Log in to demo!' , { reply_markup: { inline_key…" at bounding box center [485, 258] width 475 height 272
copy code "[ { text: 'Login' , login_url: { url: 'https://your-website-url' } }, { text: '…"
click at [607, 343] on code "bot . send_message ( chat_id , 'Log in to demo!' , { reply_markup: { inline_key…" at bounding box center [486, 258] width 454 height 254
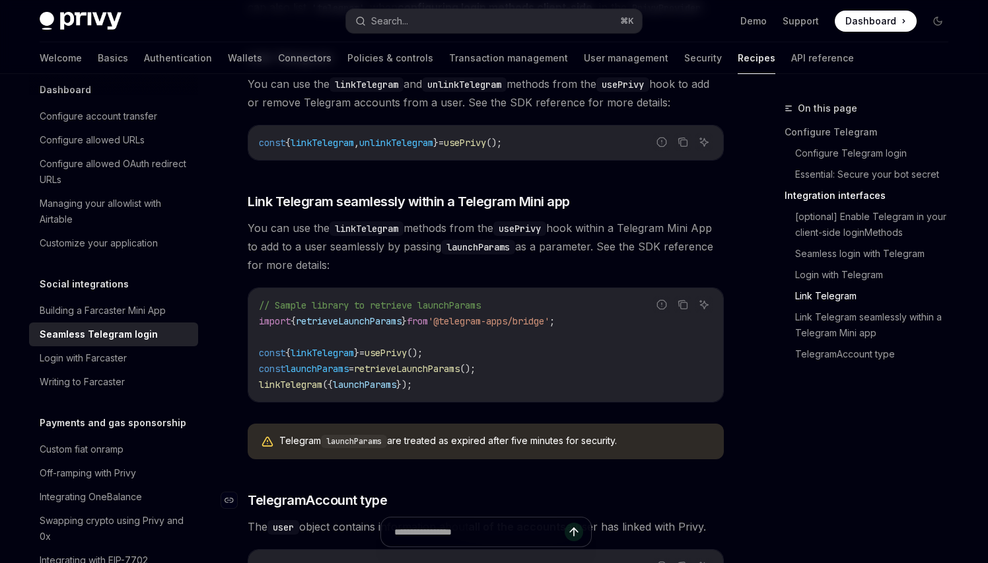
scroll to position [1906, 0]
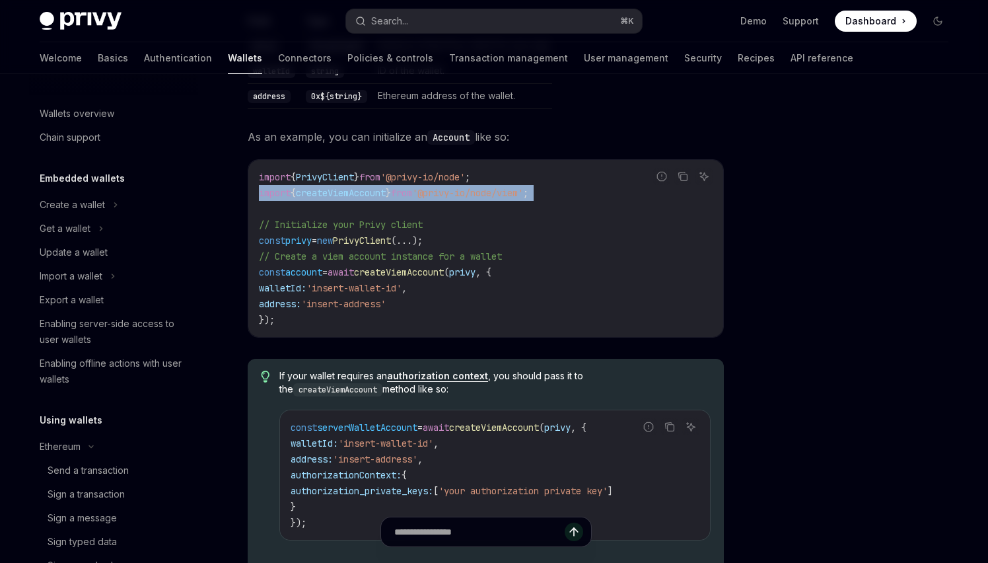
scroll to position [300, 0]
